Goal: Transaction & Acquisition: Purchase product/service

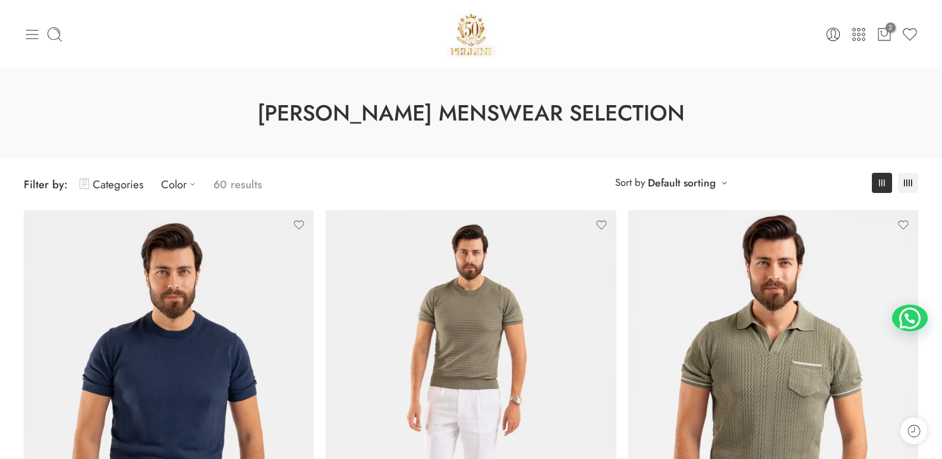
click at [32, 30] on icon at bounding box center [32, 35] width 12 height 10
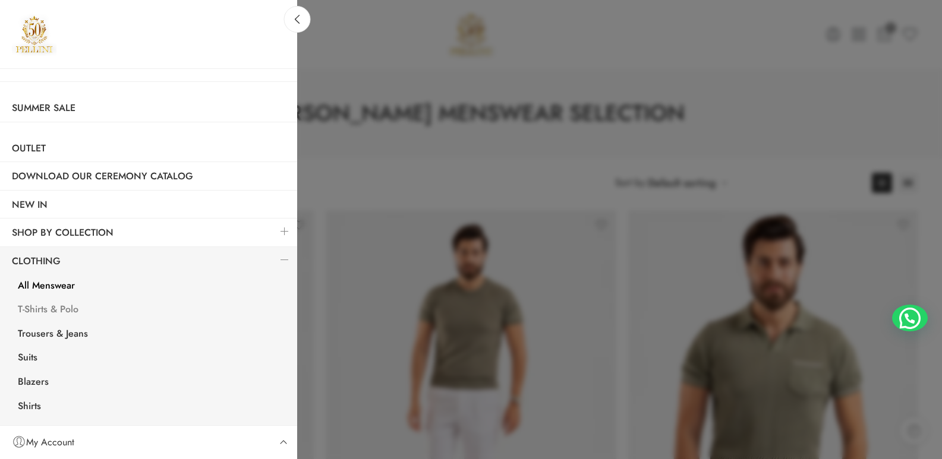
scroll to position [59, 0]
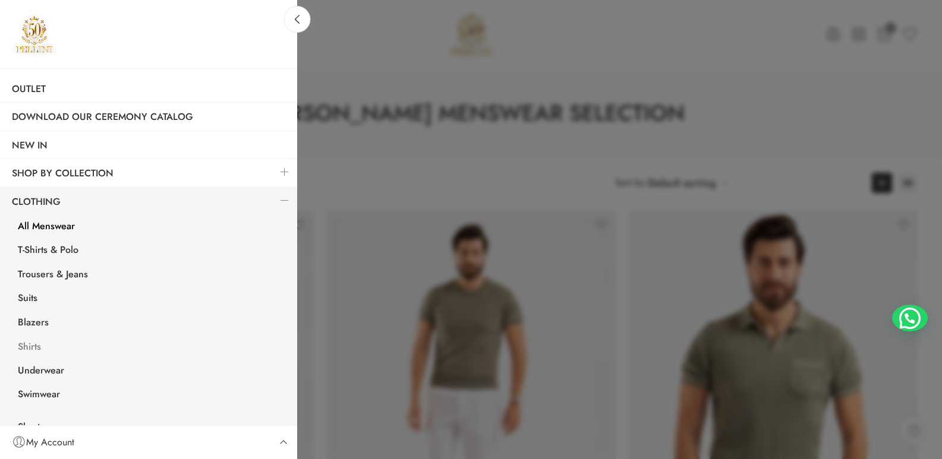
click at [31, 348] on link "Shirts" at bounding box center [151, 348] width 291 height 24
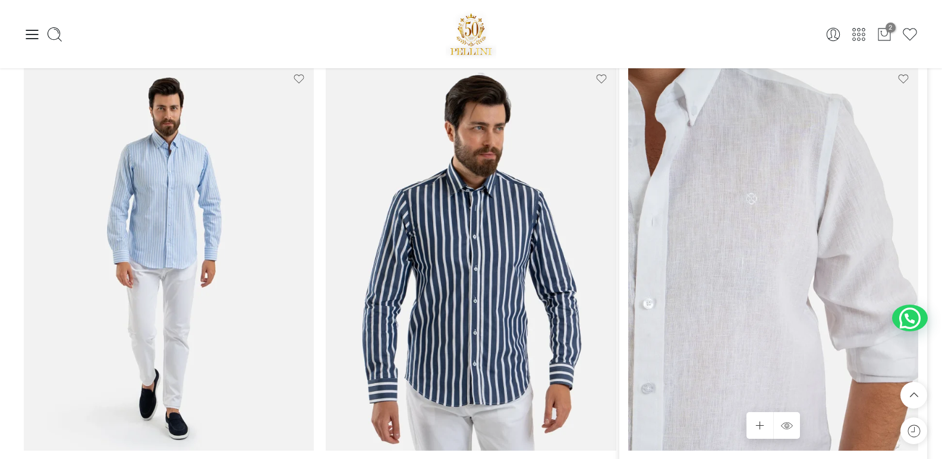
scroll to position [59, 0]
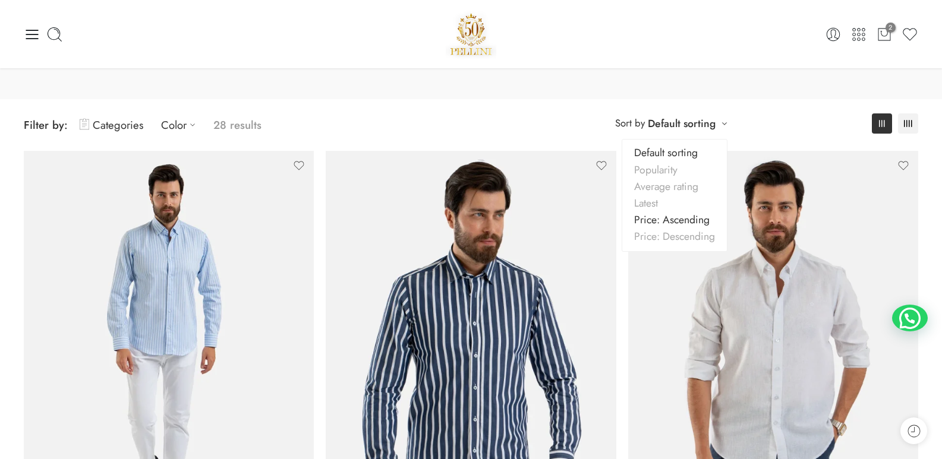
click at [661, 217] on link "Price: Ascending" at bounding box center [674, 220] width 105 height 17
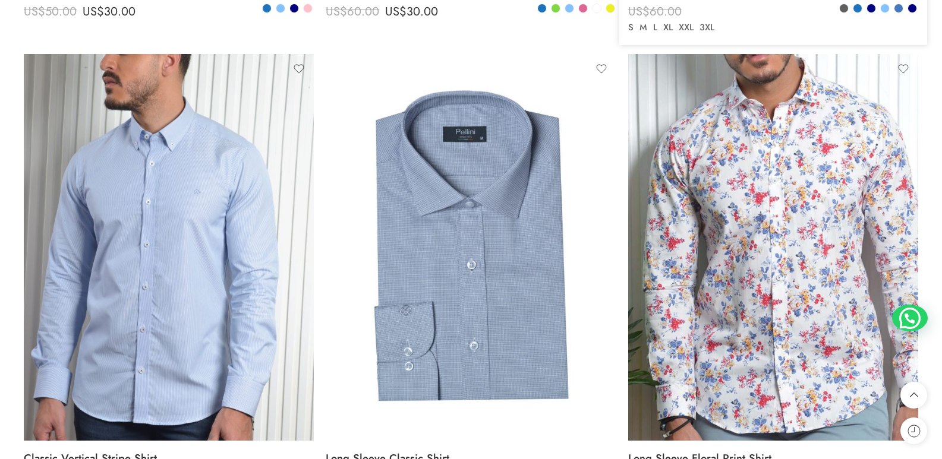
scroll to position [628, 0]
